Goal: Task Accomplishment & Management: Manage account settings

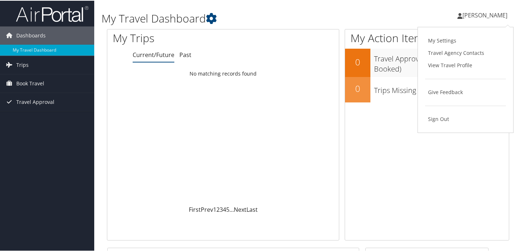
click at [485, 11] on span "[PERSON_NAME]" at bounding box center [485, 15] width 45 height 8
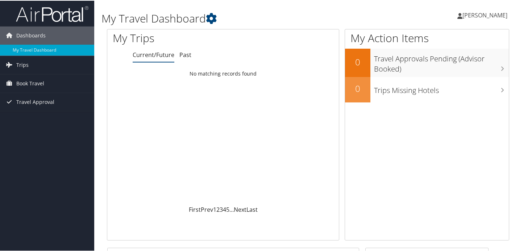
click at [477, 18] on link "[PERSON_NAME]" at bounding box center [486, 15] width 57 height 22
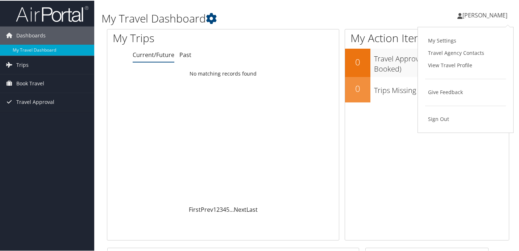
click at [478, 20] on link "[PERSON_NAME]" at bounding box center [486, 15] width 57 height 22
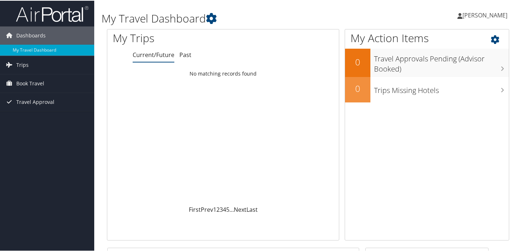
click at [493, 40] on icon at bounding box center [501, 37] width 21 height 12
click at [463, 16] on icon at bounding box center [460, 15] width 5 height 6
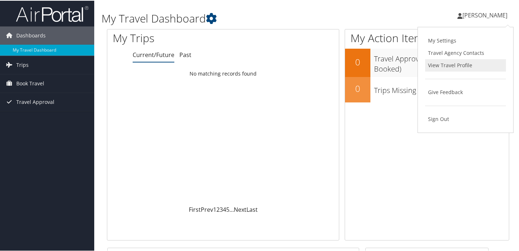
click at [457, 62] on link "View Travel Profile" at bounding box center [466, 64] width 81 height 12
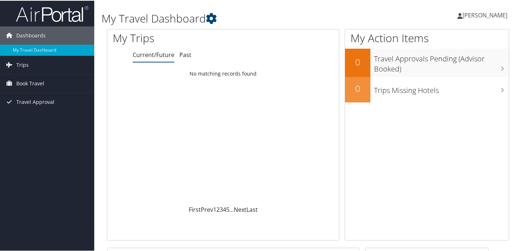
click at [489, 15] on span "[PERSON_NAME]" at bounding box center [485, 15] width 45 height 8
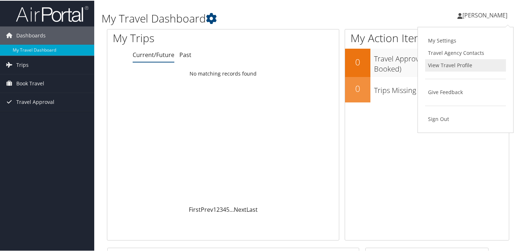
click at [443, 65] on link "View Travel Profile" at bounding box center [466, 64] width 81 height 12
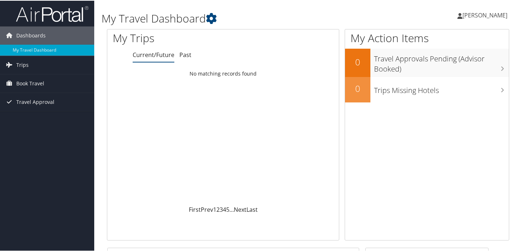
click at [493, 15] on span "[PERSON_NAME]" at bounding box center [485, 15] width 45 height 8
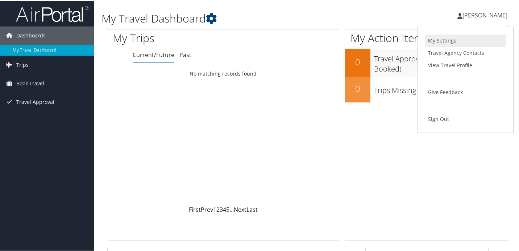
click at [444, 37] on link "My Settings" at bounding box center [466, 40] width 81 height 12
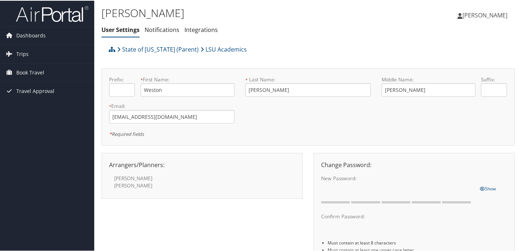
click at [483, 11] on span "[PERSON_NAME]" at bounding box center [485, 15] width 45 height 8
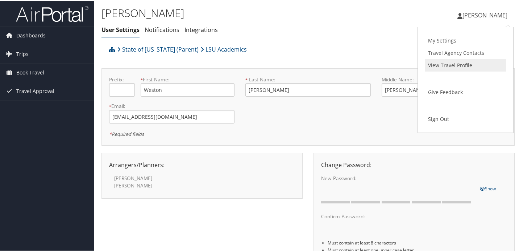
click at [461, 63] on link "View Travel Profile" at bounding box center [466, 64] width 81 height 12
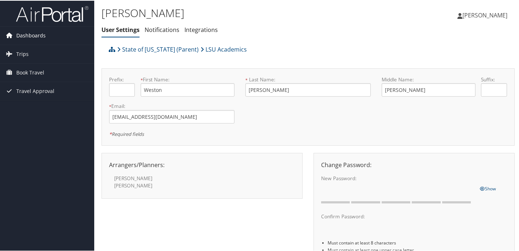
click at [40, 33] on span "Dashboards" at bounding box center [30, 35] width 29 height 18
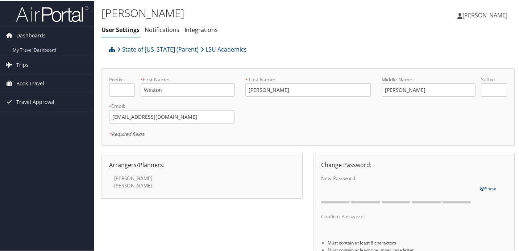
click at [479, 12] on span "[PERSON_NAME]" at bounding box center [485, 15] width 45 height 8
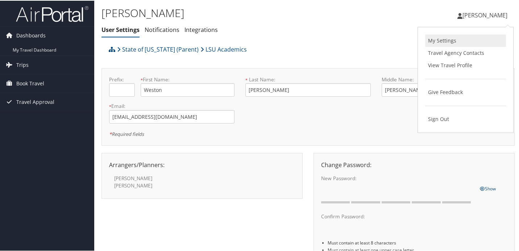
click at [478, 38] on link "My Settings" at bounding box center [466, 40] width 81 height 12
